Goal: Task Accomplishment & Management: Use online tool/utility

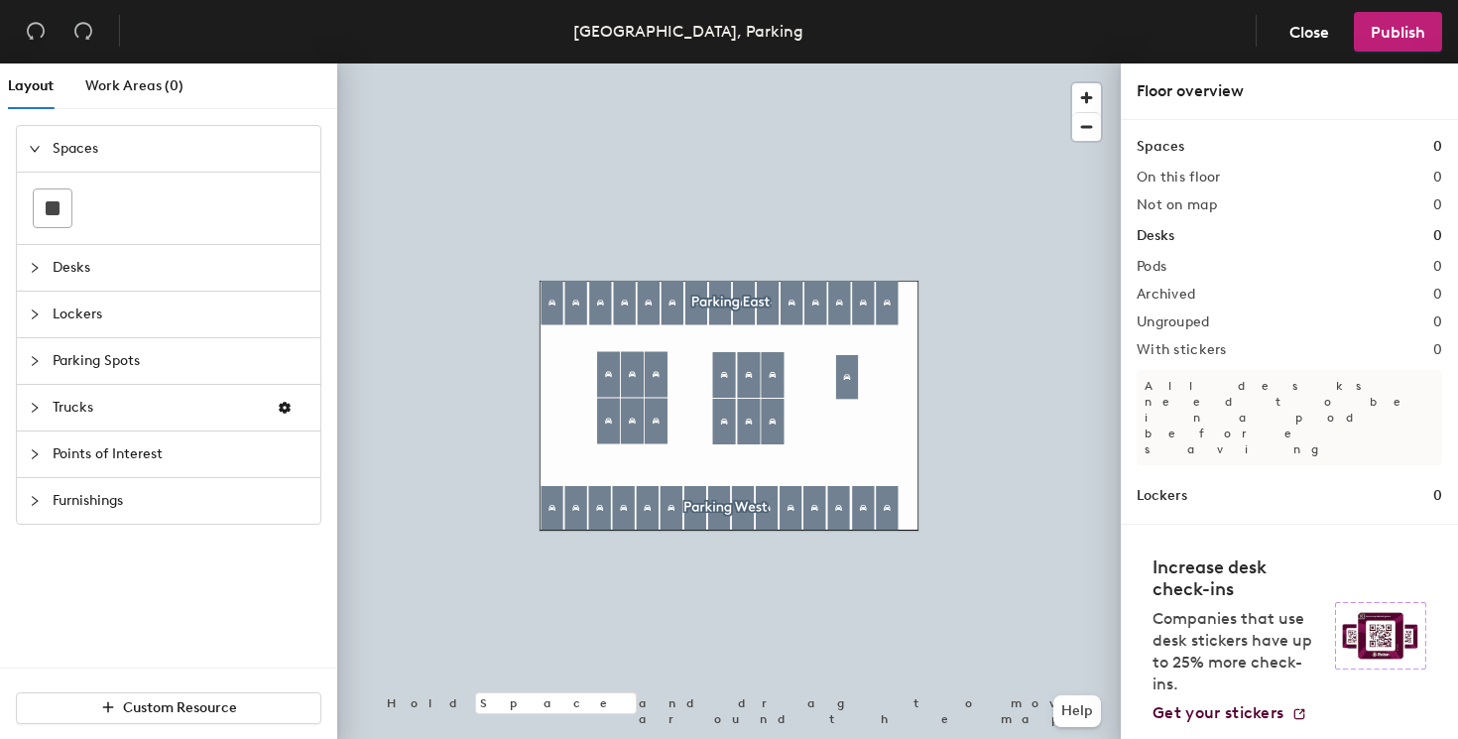
click at [846, 63] on div at bounding box center [729, 63] width 784 height 0
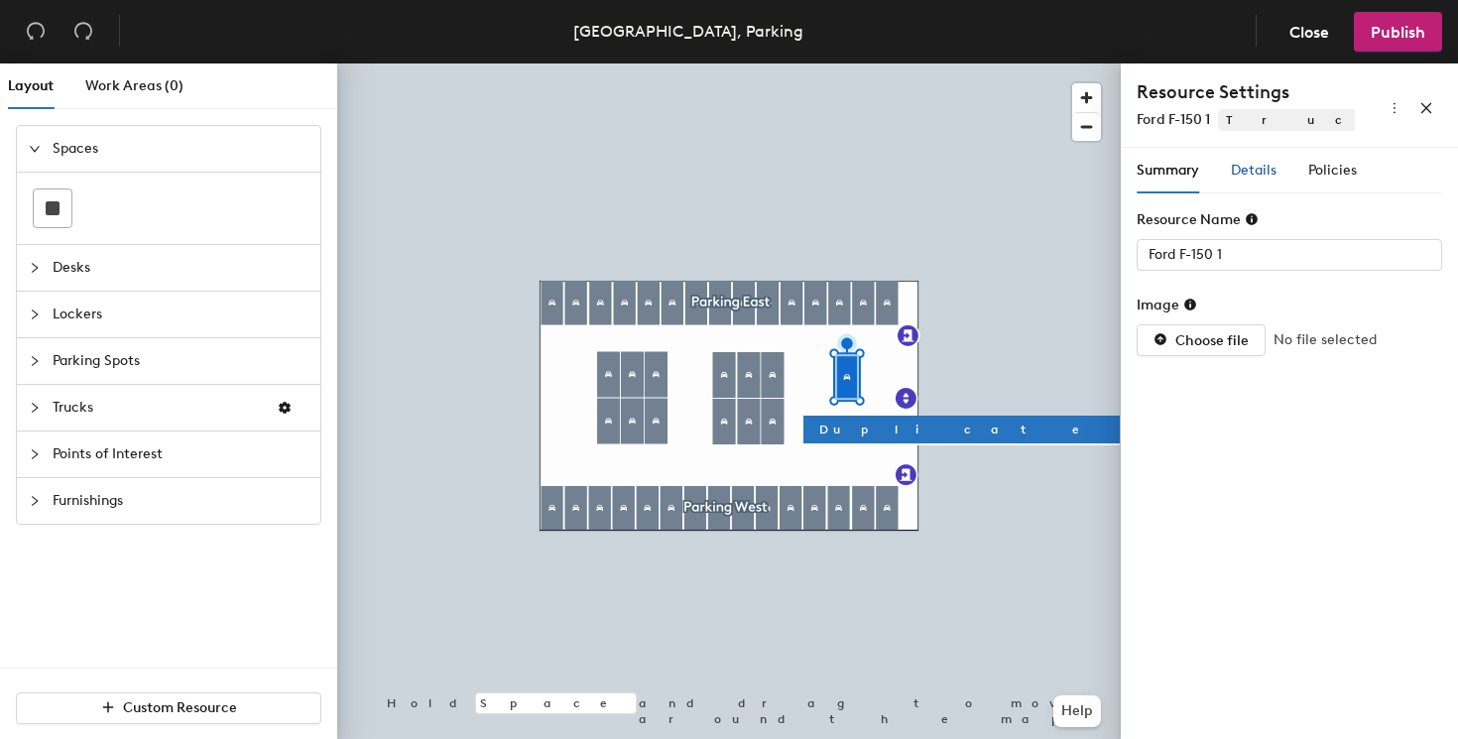
click at [1253, 165] on span "Details" at bounding box center [1254, 170] width 46 height 17
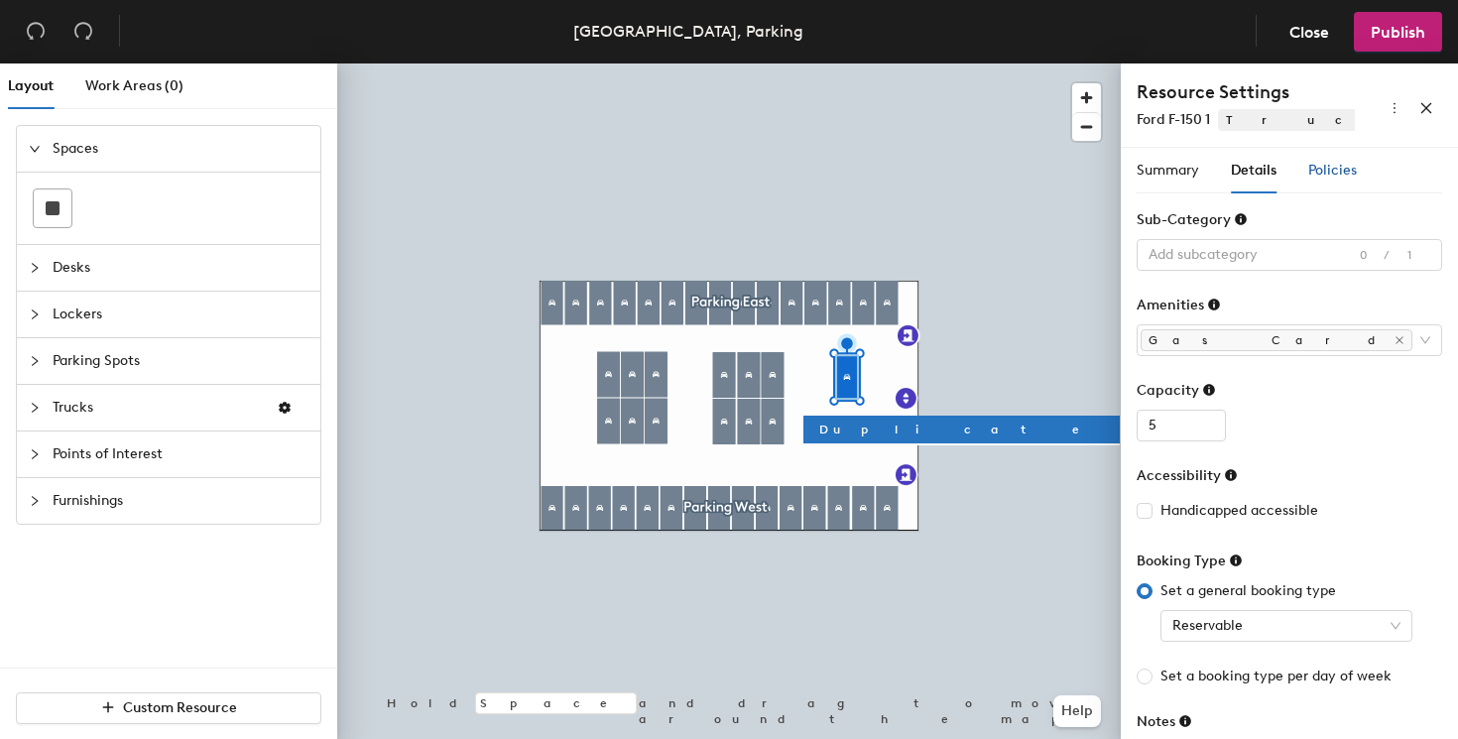
click at [1332, 166] on span "Policies" at bounding box center [1333, 170] width 49 height 17
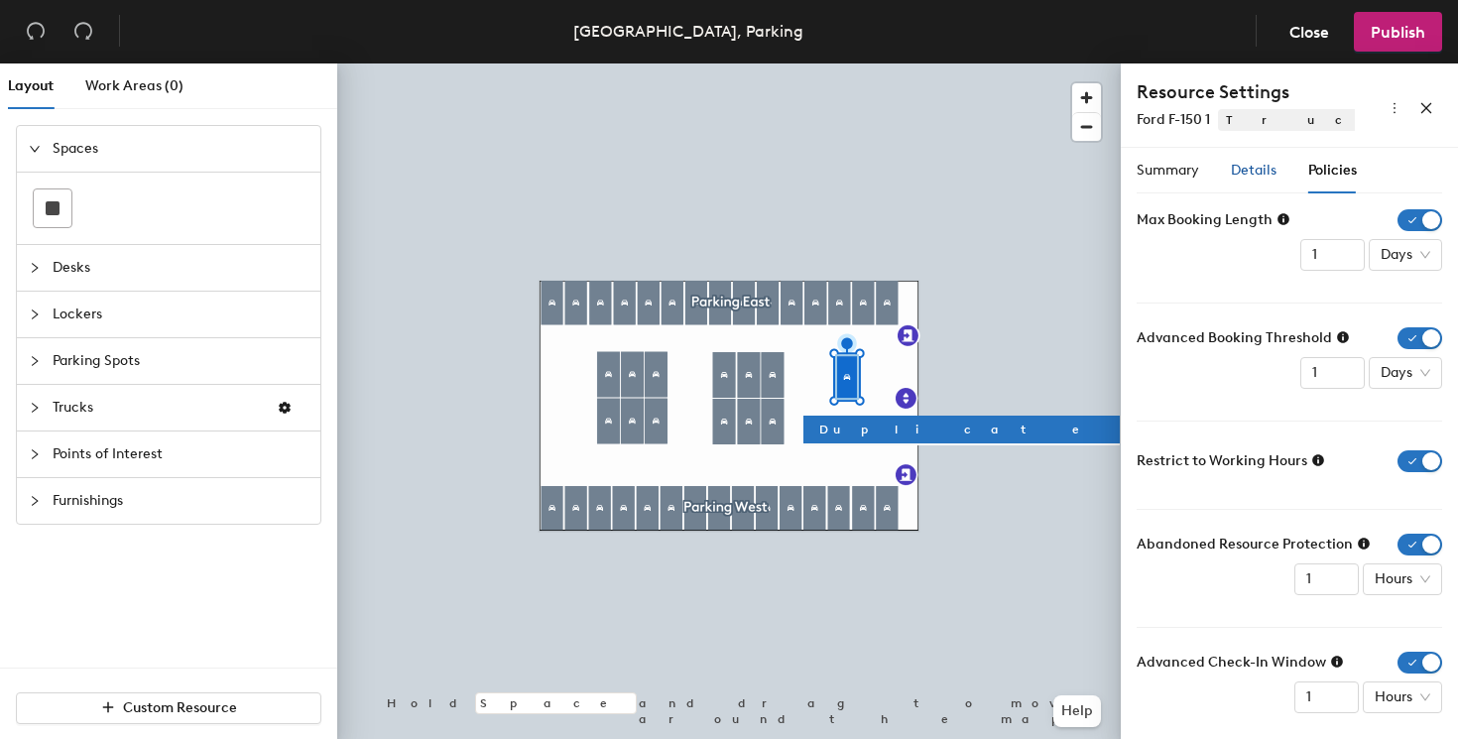
click at [1262, 173] on span "Details" at bounding box center [1254, 170] width 46 height 17
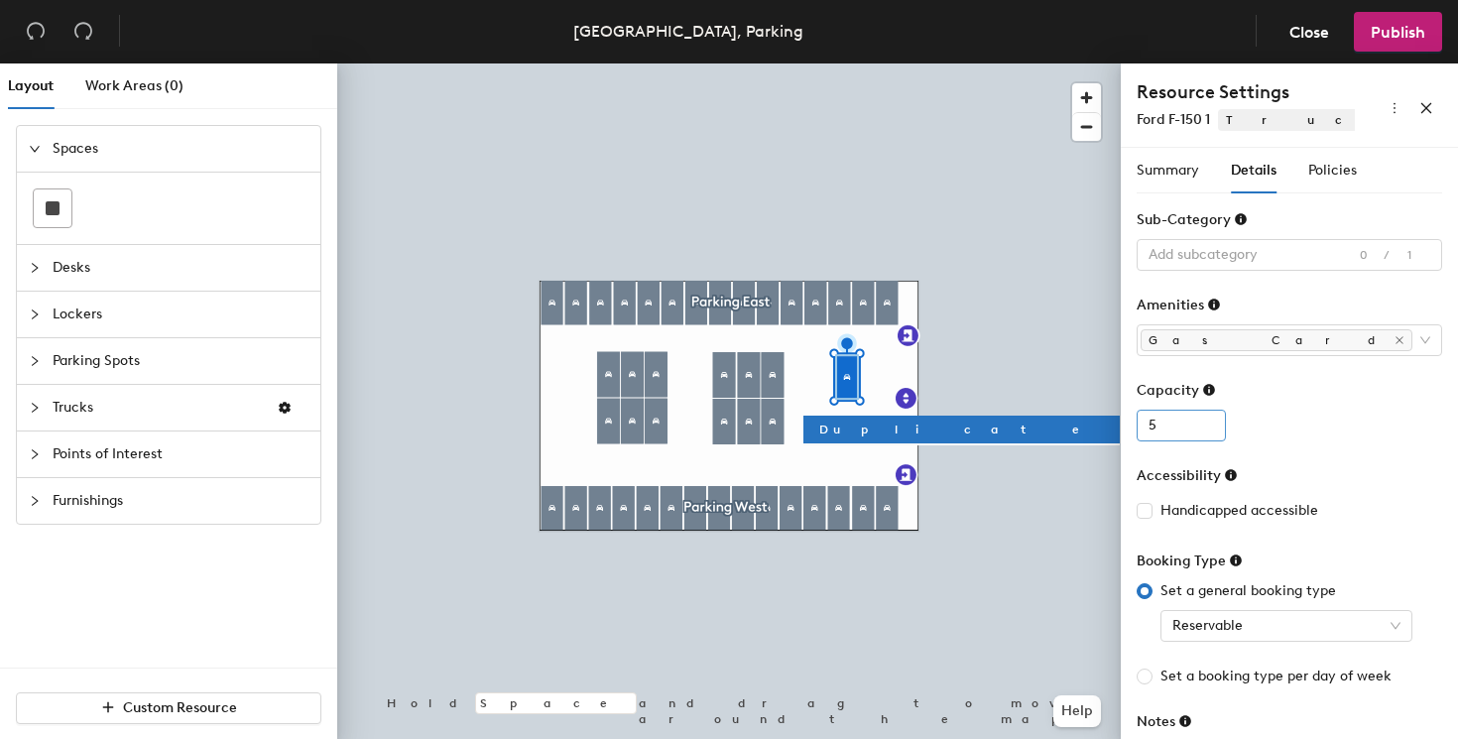
scroll to position [87, 0]
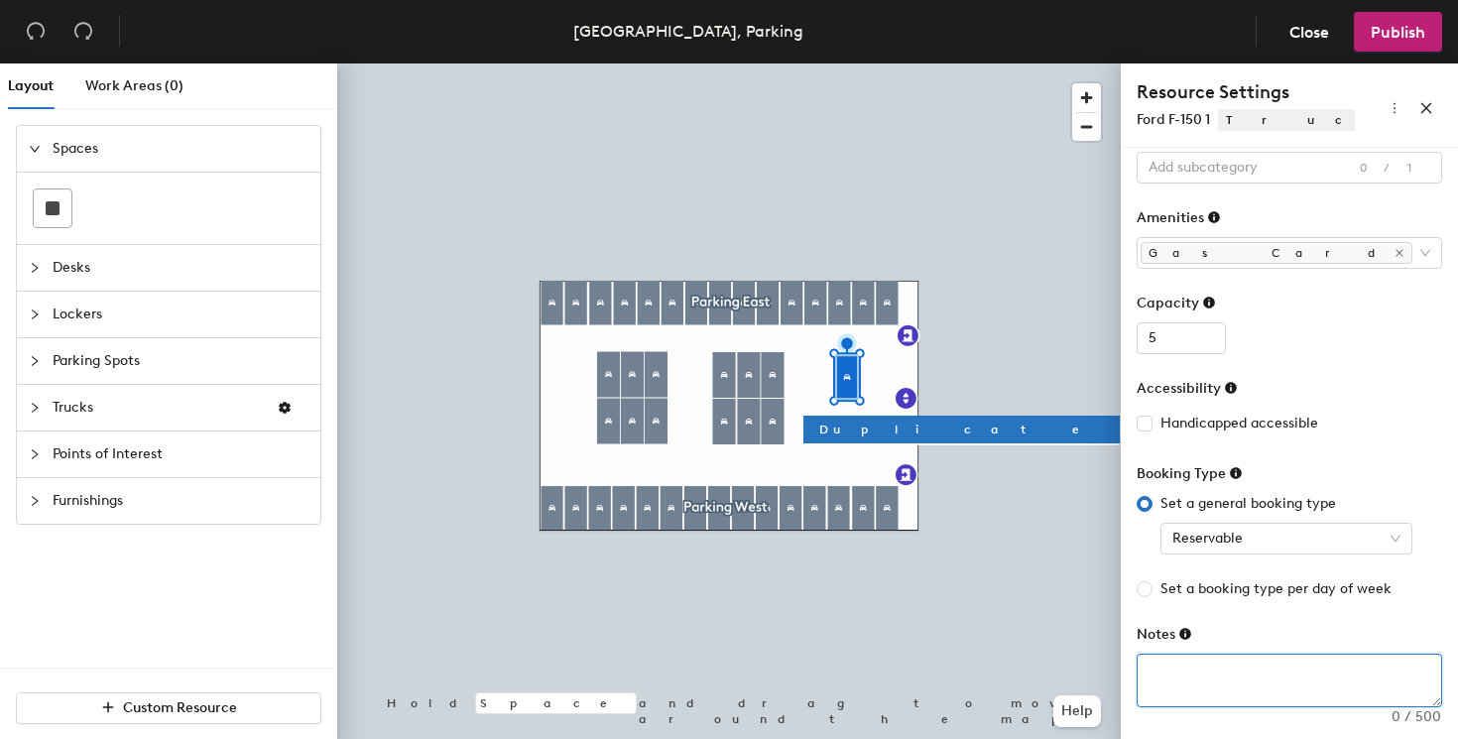
click at [1221, 688] on textarea at bounding box center [1290, 681] width 304 height 52
click at [1188, 632] on icon at bounding box center [1186, 634] width 12 height 12
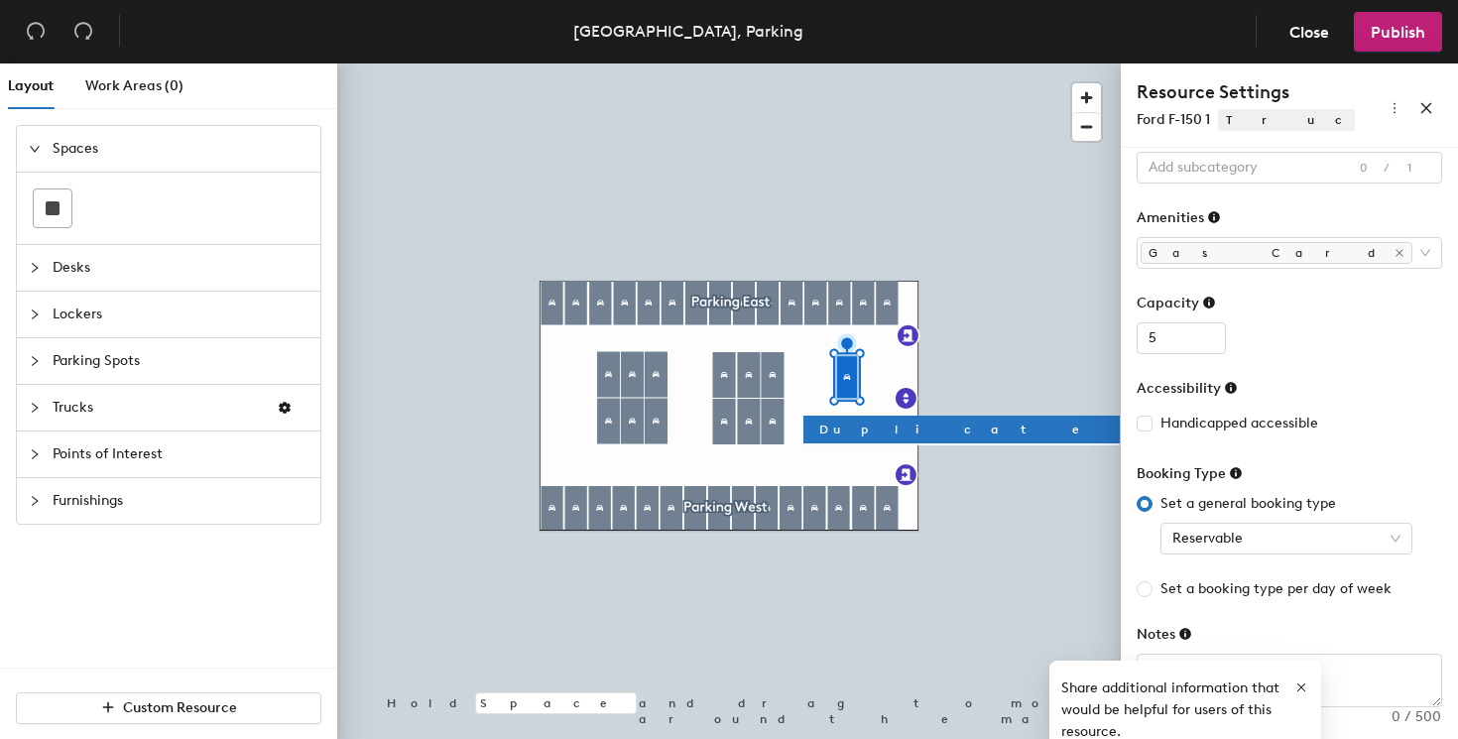
click at [1243, 625] on div "Notes" at bounding box center [1290, 639] width 306 height 30
click at [1238, 651] on div "Notes" at bounding box center [1290, 639] width 306 height 30
click at [1219, 689] on textarea at bounding box center [1290, 681] width 304 height 52
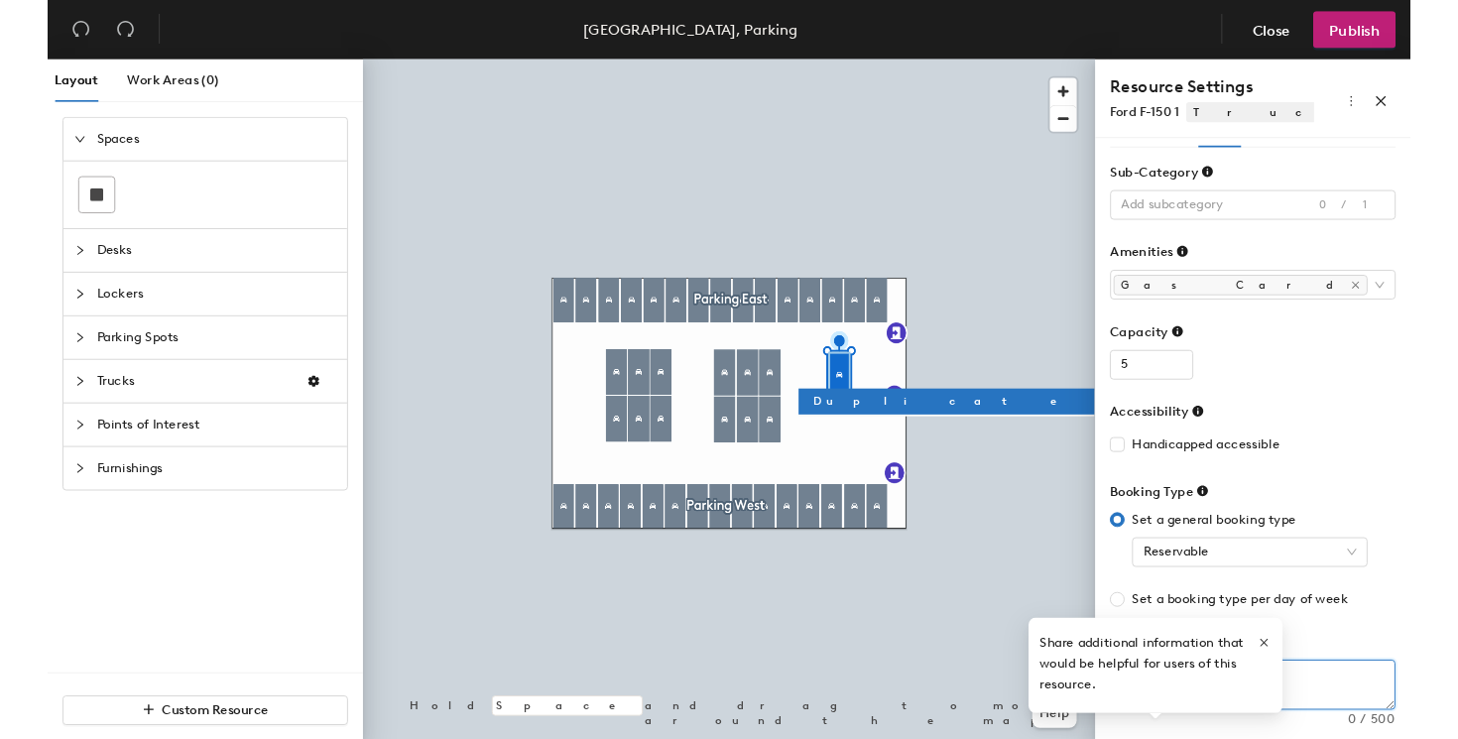
scroll to position [36, 0]
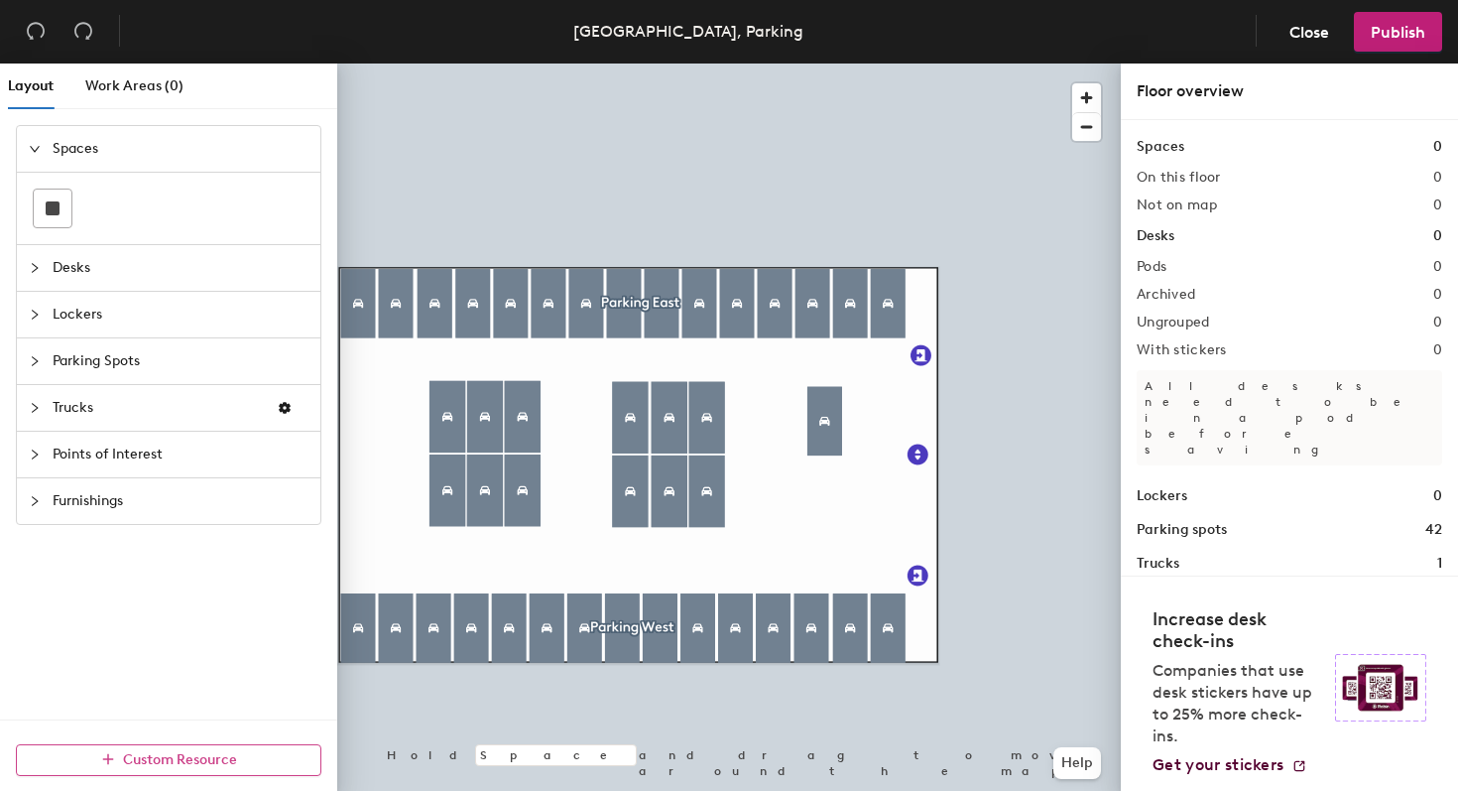
click at [239, 738] on button "Custom Resource" at bounding box center [169, 760] width 306 height 32
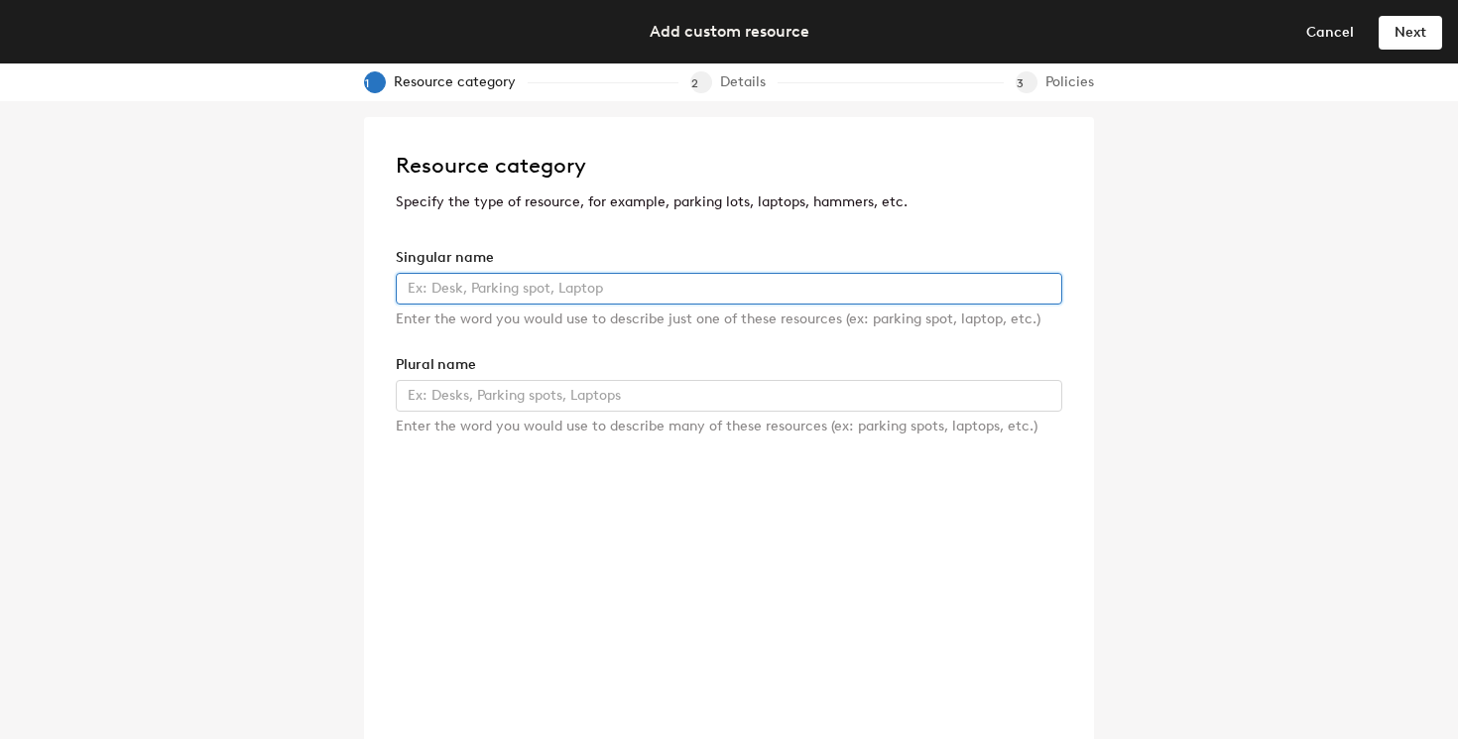
click at [557, 280] on input "text" at bounding box center [729, 289] width 667 height 32
type input "Laptop"
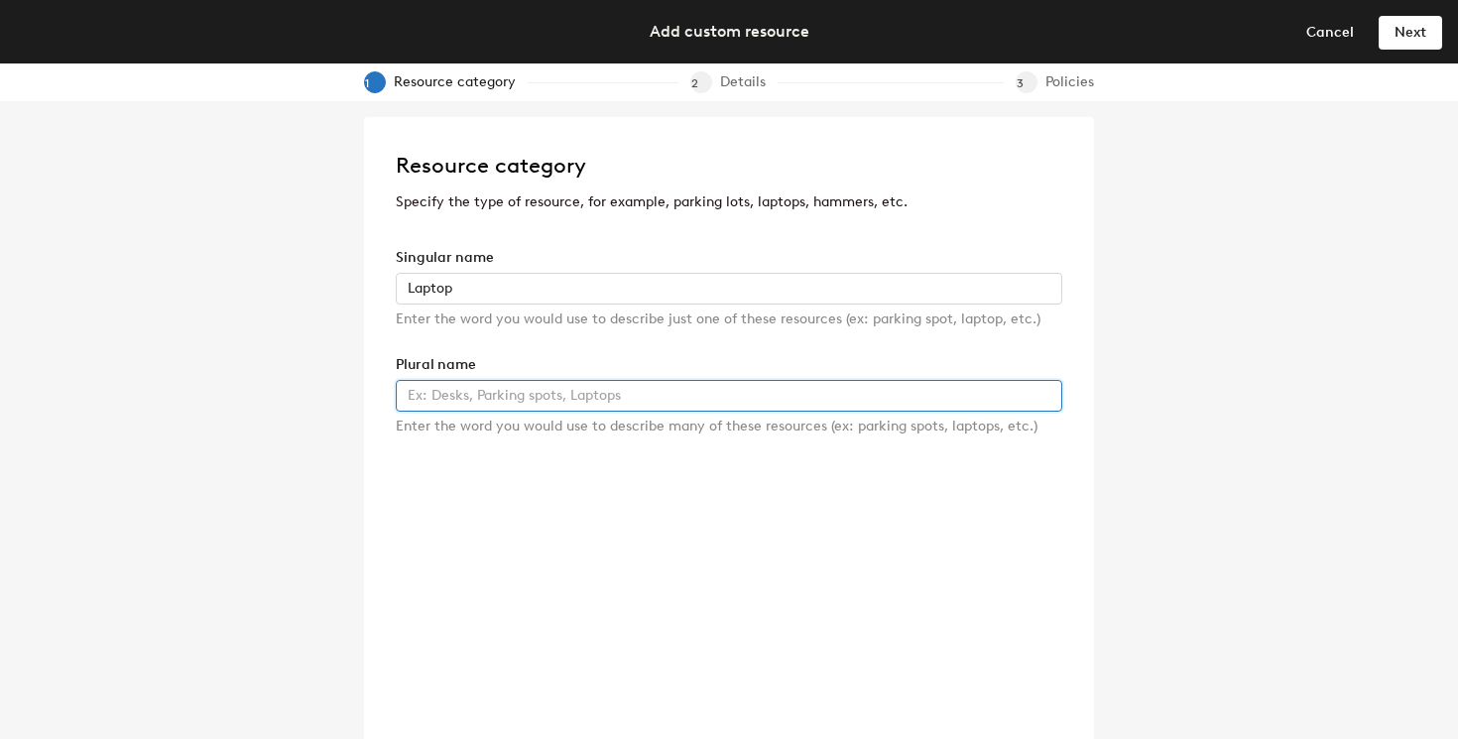
click at [571, 391] on input "text" at bounding box center [729, 396] width 667 height 32
type input "Laptops"
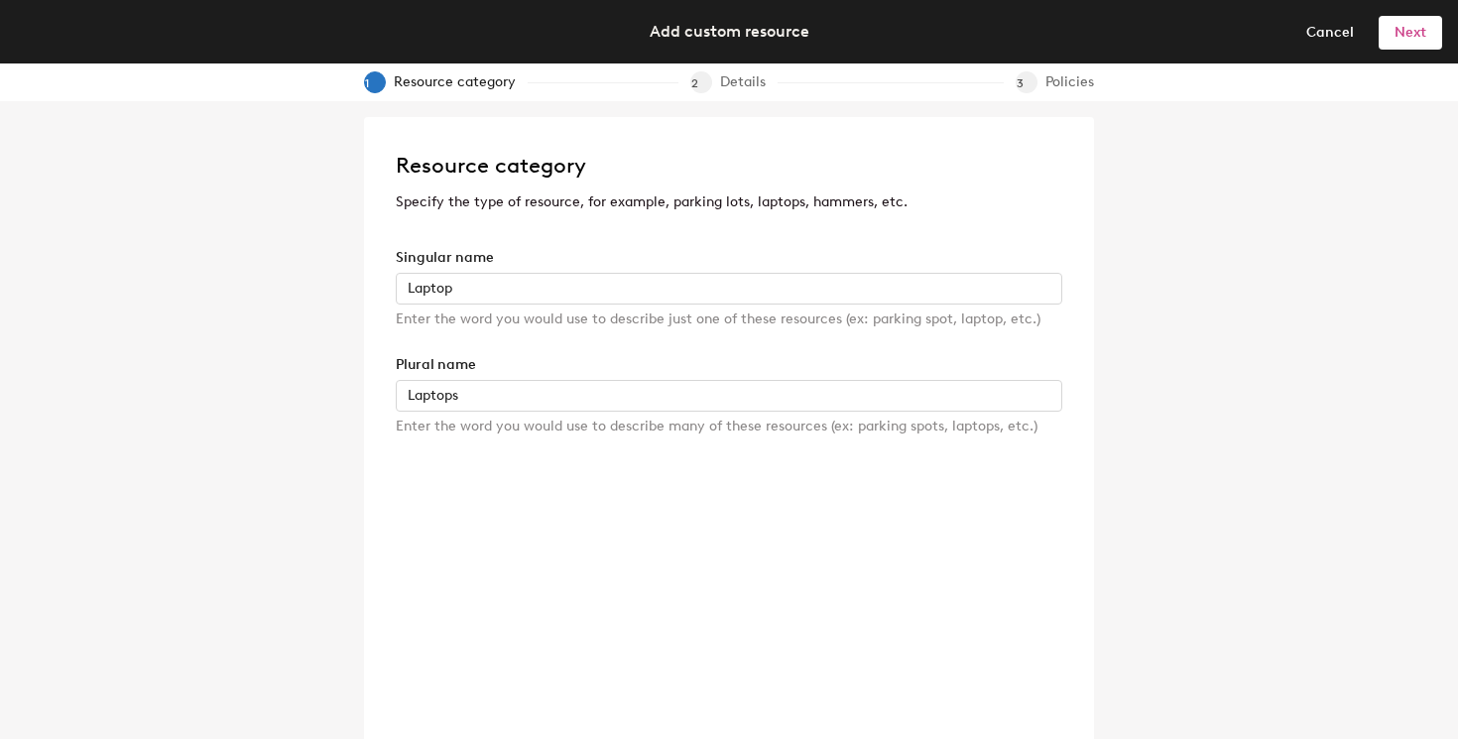
click at [1413, 39] on span "Next" at bounding box center [1411, 32] width 32 height 17
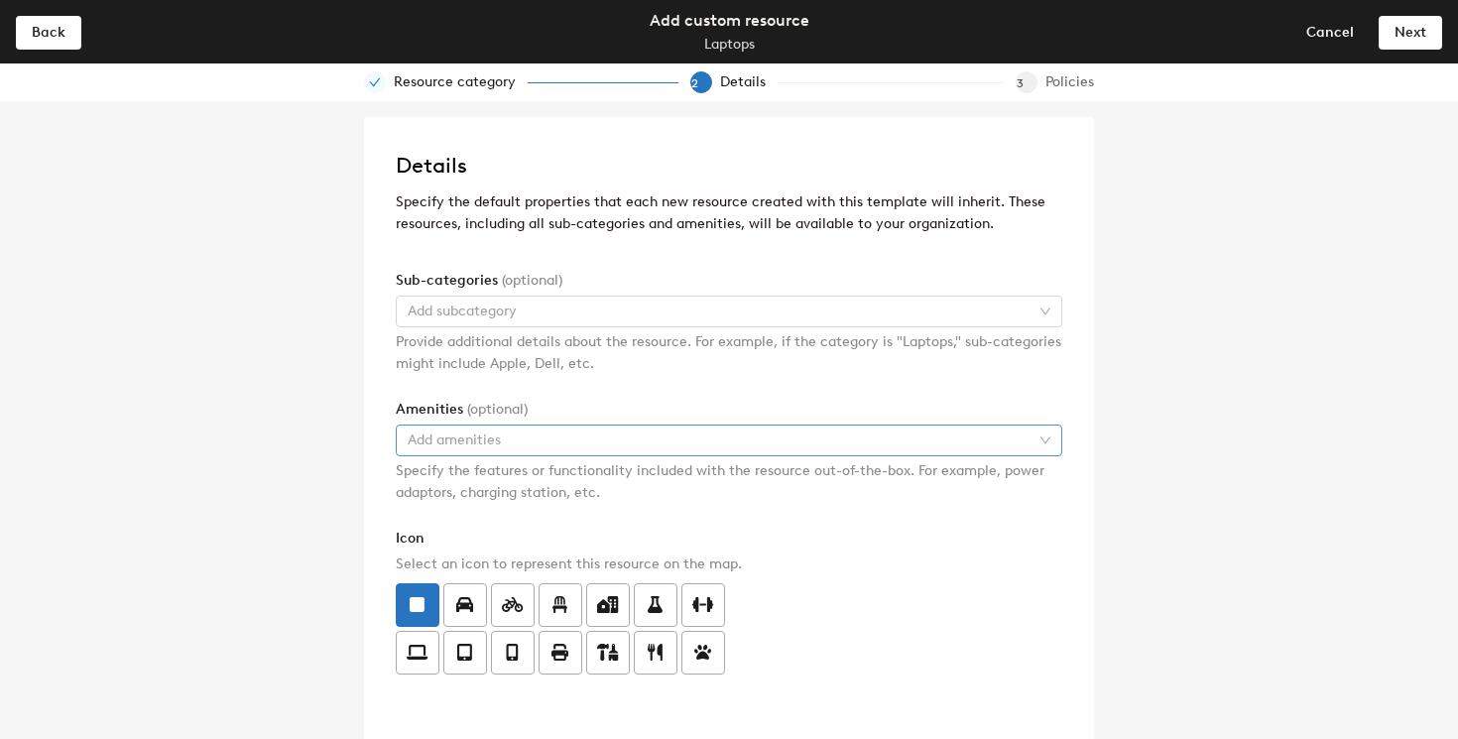
scroll to position [16, 0]
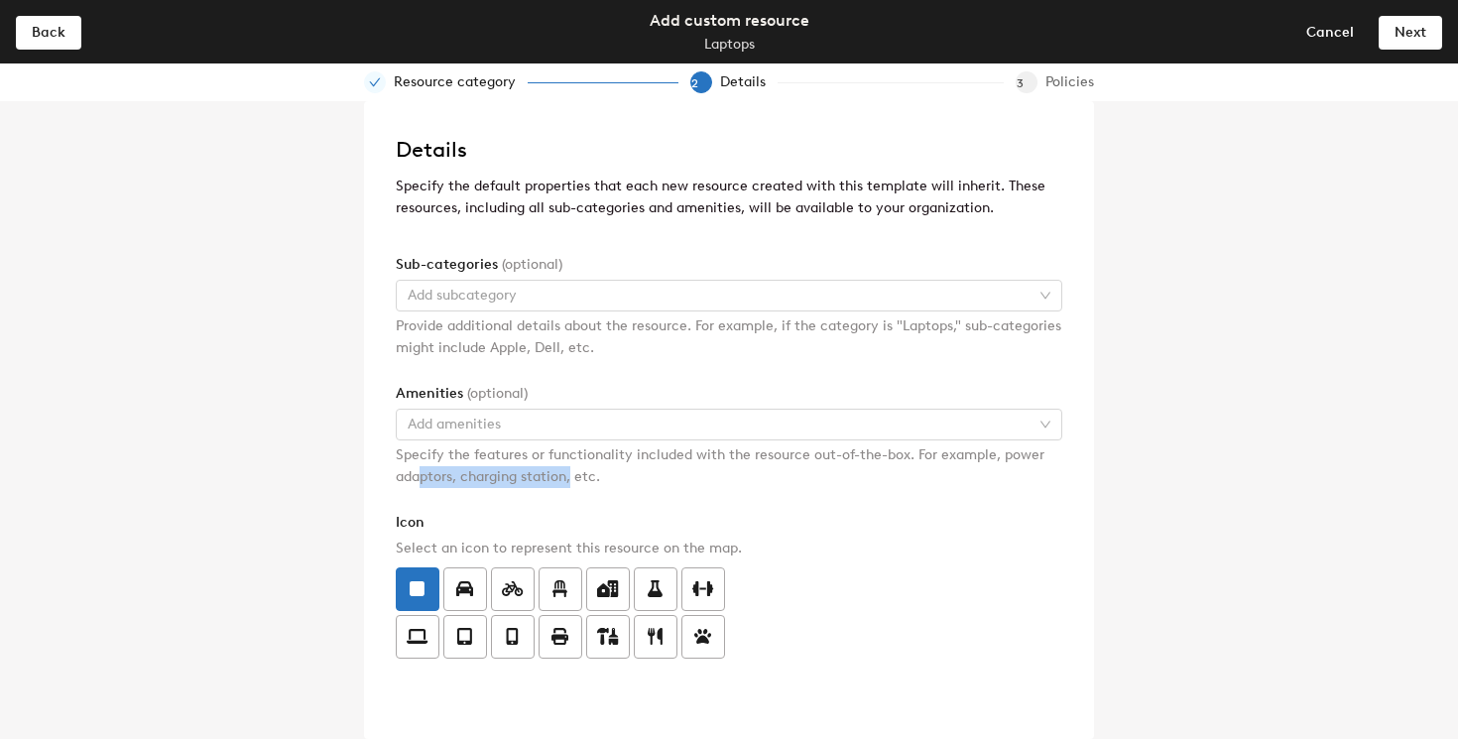
drag, startPoint x: 504, startPoint y: 481, endPoint x: 422, endPoint y: 481, distance: 82.3
click at [422, 481] on div "Specify the features or functionality included with the resource out-of-the-box…" at bounding box center [729, 466] width 667 height 44
click at [567, 600] on label at bounding box center [561, 590] width 44 height 44
click at [540, 577] on input "radio" at bounding box center [540, 577] width 0 height 0
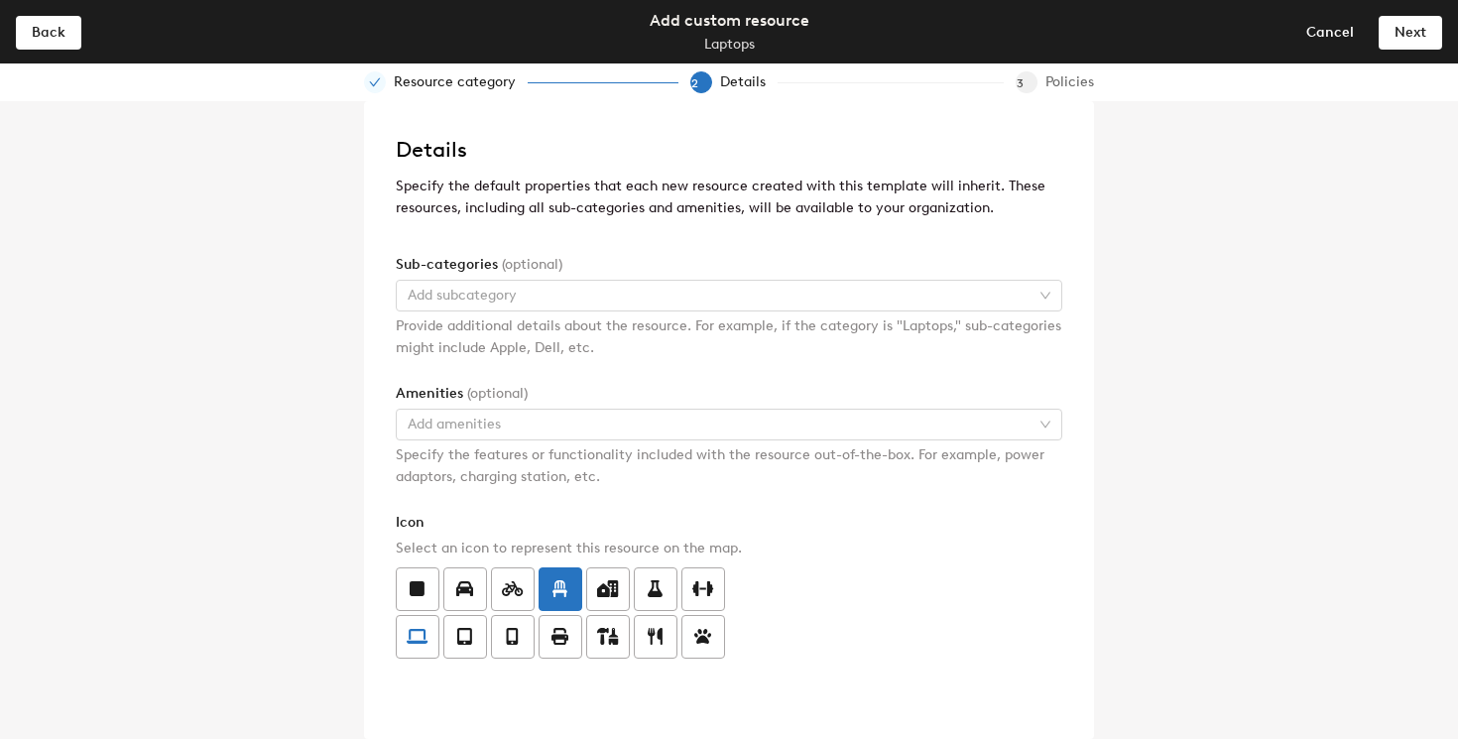
click at [430, 640] on label at bounding box center [418, 637] width 44 height 44
click at [397, 625] on input "radio" at bounding box center [397, 625] width 0 height 0
drag, startPoint x: 1398, startPoint y: 22, endPoint x: 957, endPoint y: 427, distance: 598.3
click at [957, 427] on div "Back Add custom resource Laptops Cancel Next Resource category 2 Details 3 Poli…" at bounding box center [729, 369] width 1458 height 739
click at [1403, 21] on button "Next" at bounding box center [1410, 32] width 63 height 32
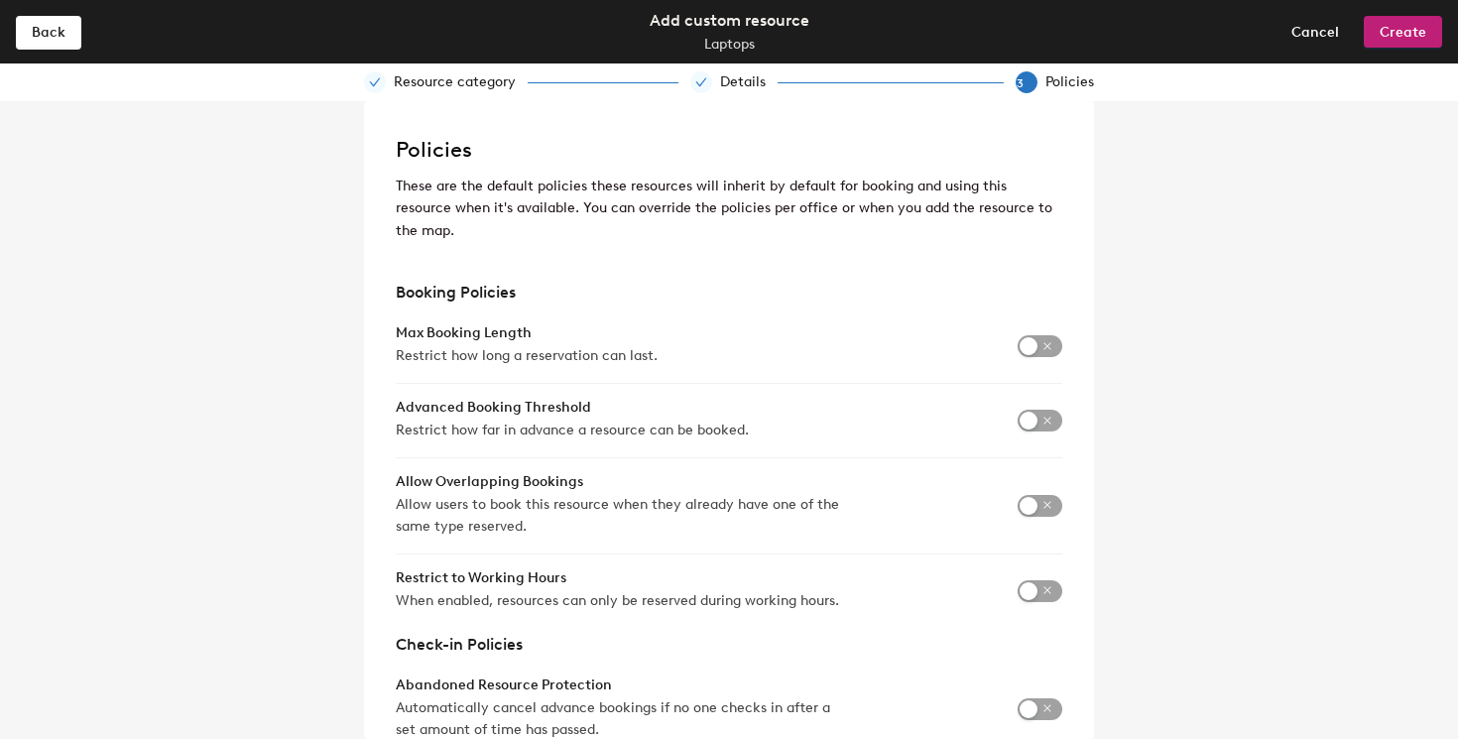
scroll to position [68, 0]
